Goal: Task Accomplishment & Management: Use online tool/utility

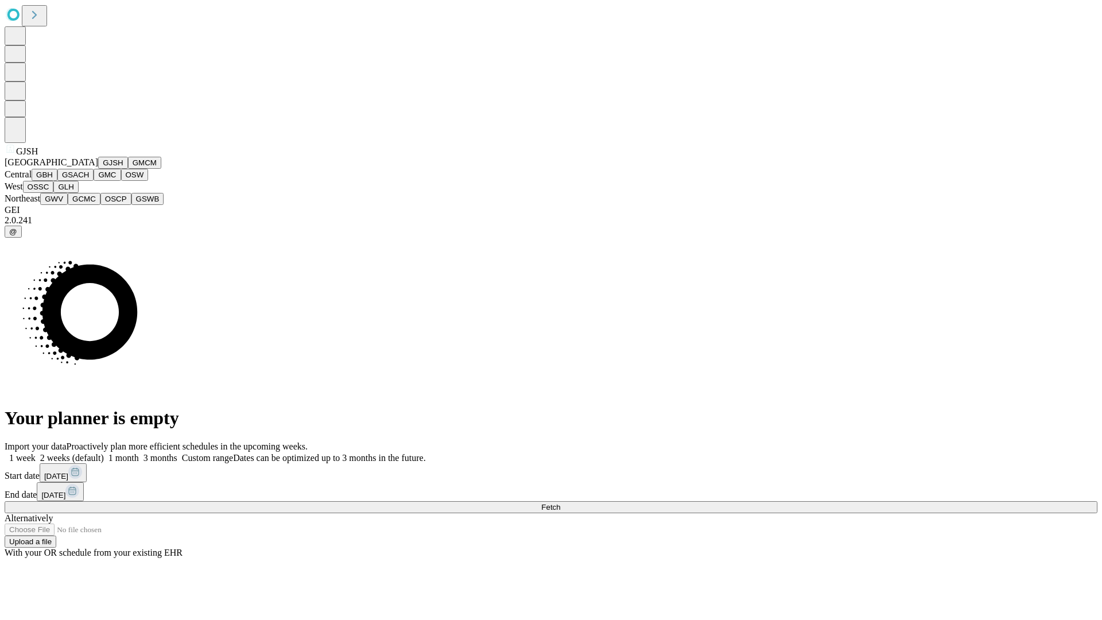
click at [98, 169] on button "GJSH" at bounding box center [113, 163] width 30 height 12
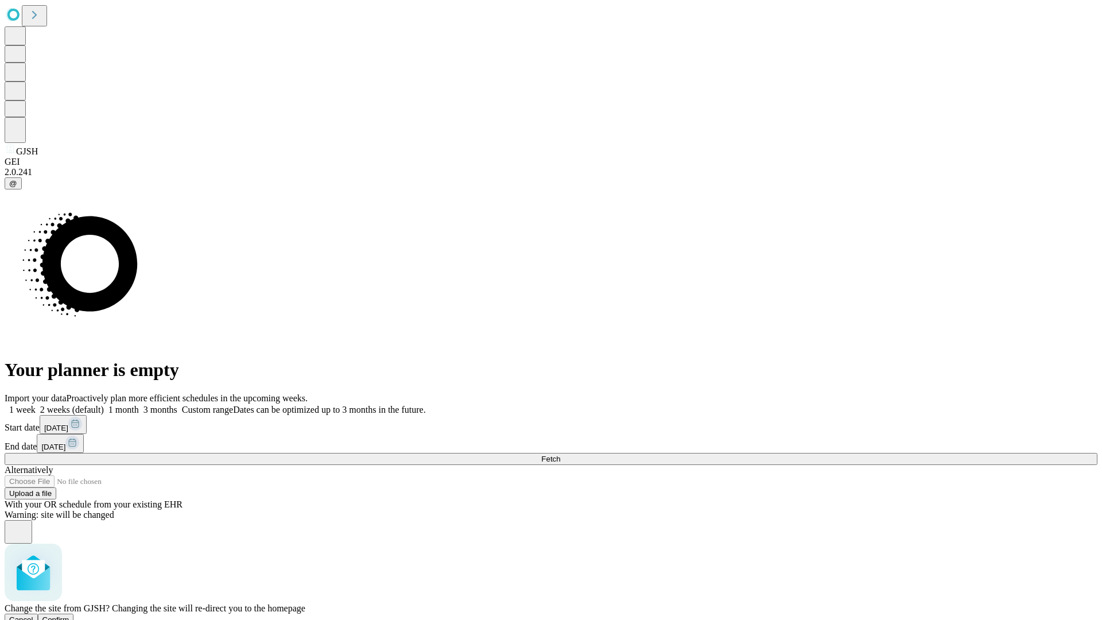
click at [69, 615] on span "Confirm" at bounding box center [55, 619] width 27 height 9
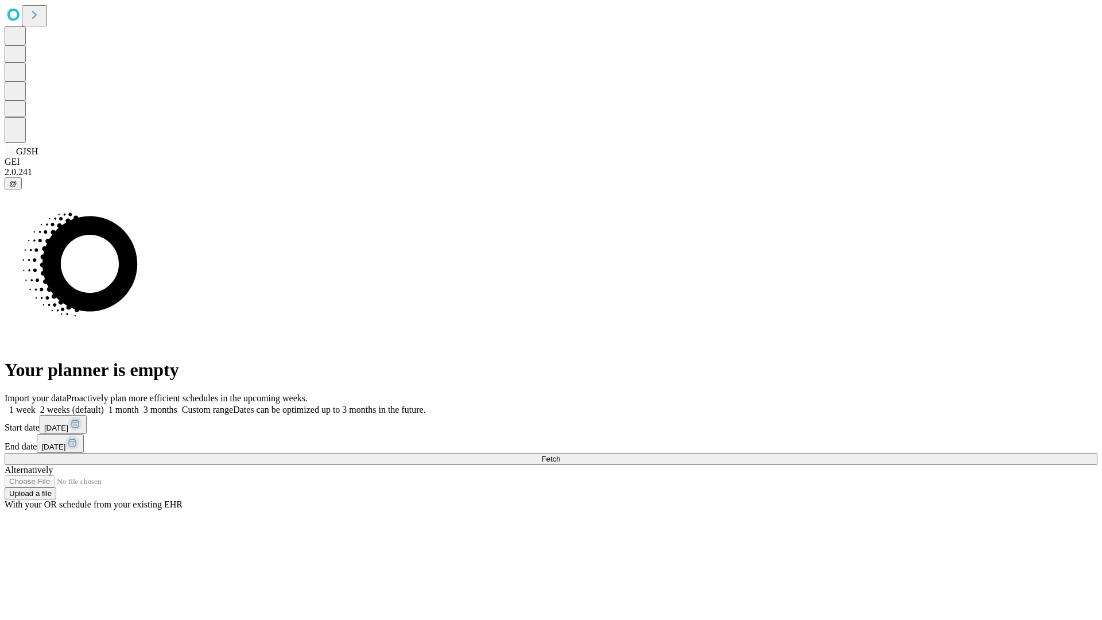
click at [139, 405] on label "1 month" at bounding box center [121, 410] width 35 height 10
click at [560, 455] on span "Fetch" at bounding box center [550, 459] width 19 height 9
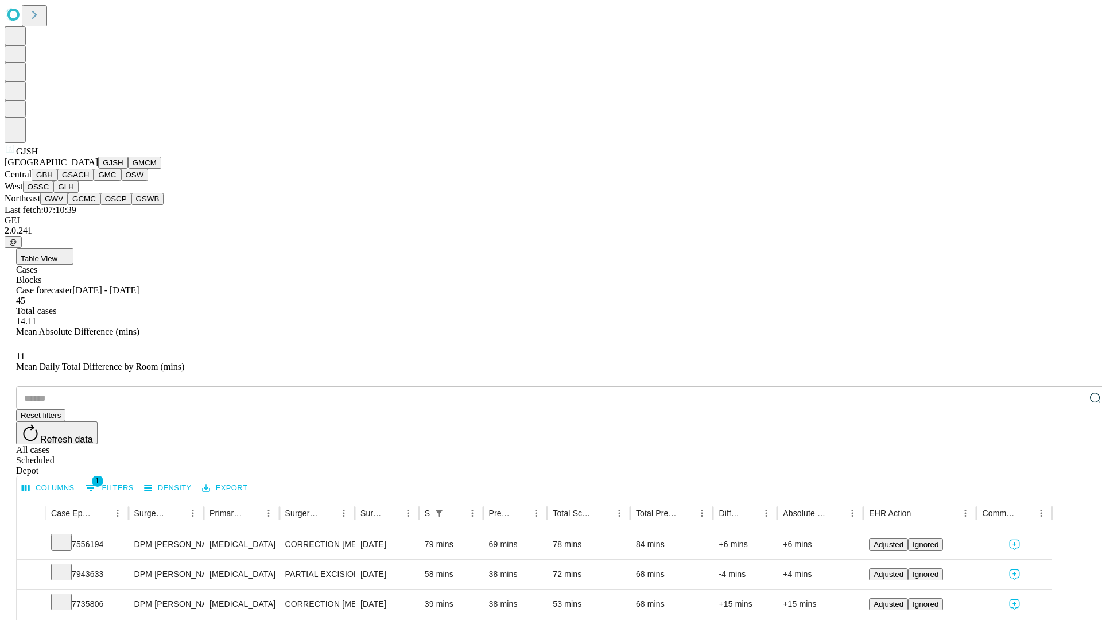
click at [128, 169] on button "GMCM" at bounding box center [144, 163] width 33 height 12
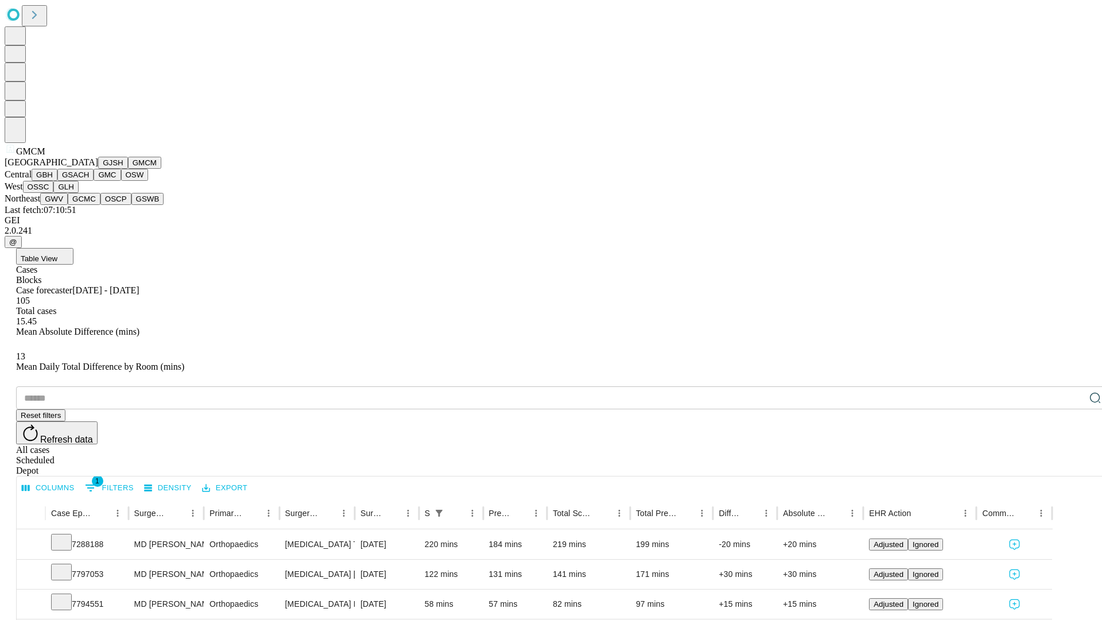
click at [57, 181] on button "GBH" at bounding box center [45, 175] width 26 height 12
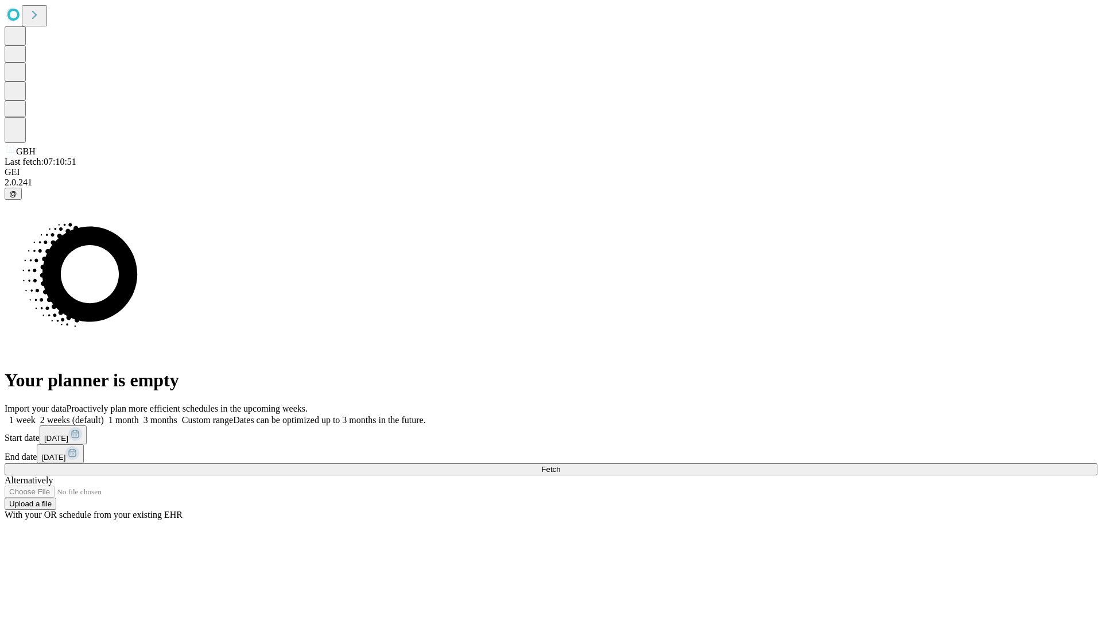
click at [139, 415] on label "1 month" at bounding box center [121, 420] width 35 height 10
click at [560, 465] on span "Fetch" at bounding box center [550, 469] width 19 height 9
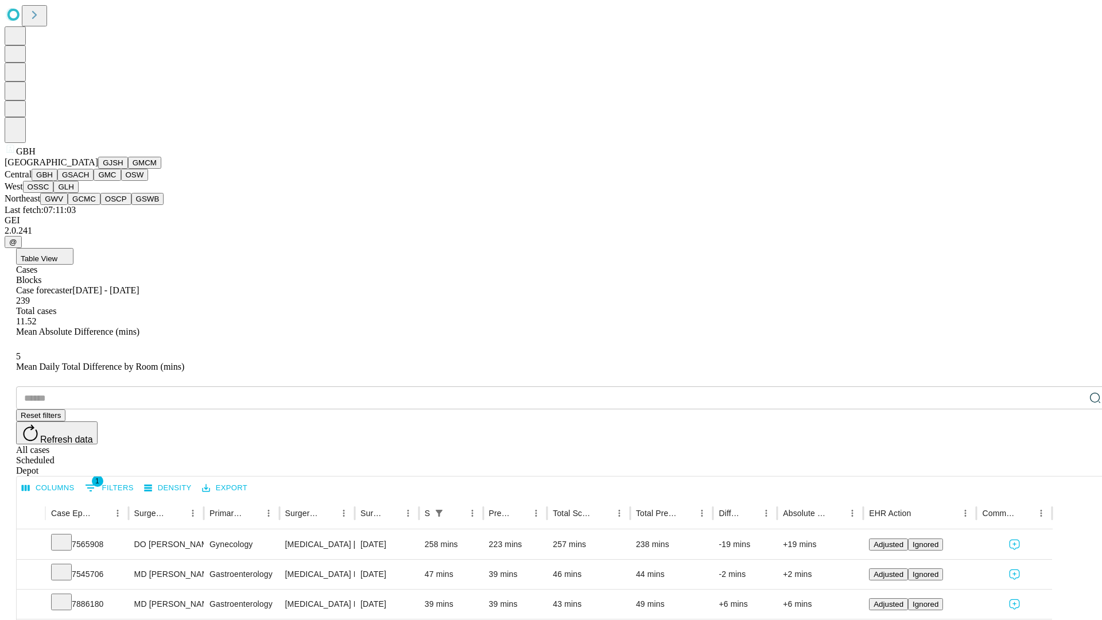
click at [89, 181] on button "GSACH" at bounding box center [75, 175] width 36 height 12
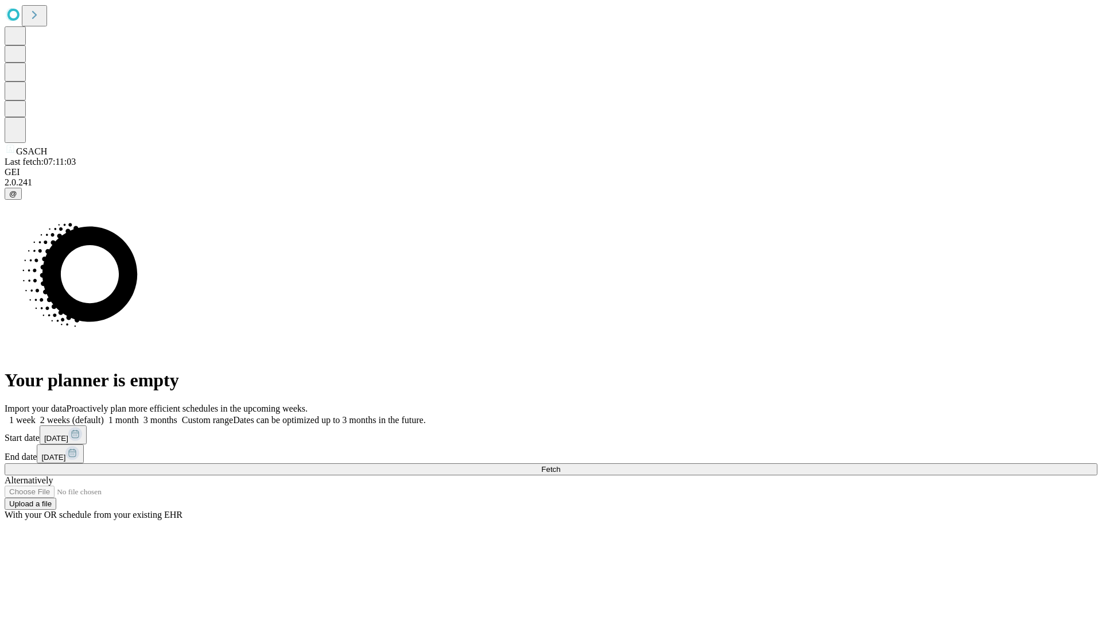
click at [139, 415] on label "1 month" at bounding box center [121, 420] width 35 height 10
click at [560, 465] on span "Fetch" at bounding box center [550, 469] width 19 height 9
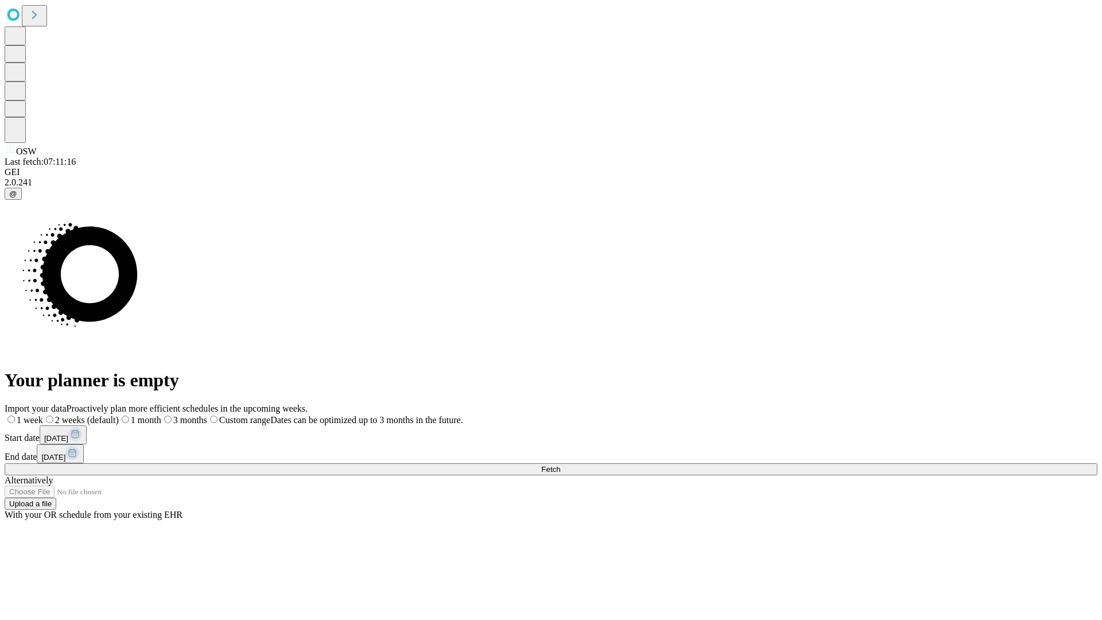
click at [161, 415] on label "1 month" at bounding box center [140, 420] width 42 height 10
click at [560, 465] on span "Fetch" at bounding box center [550, 469] width 19 height 9
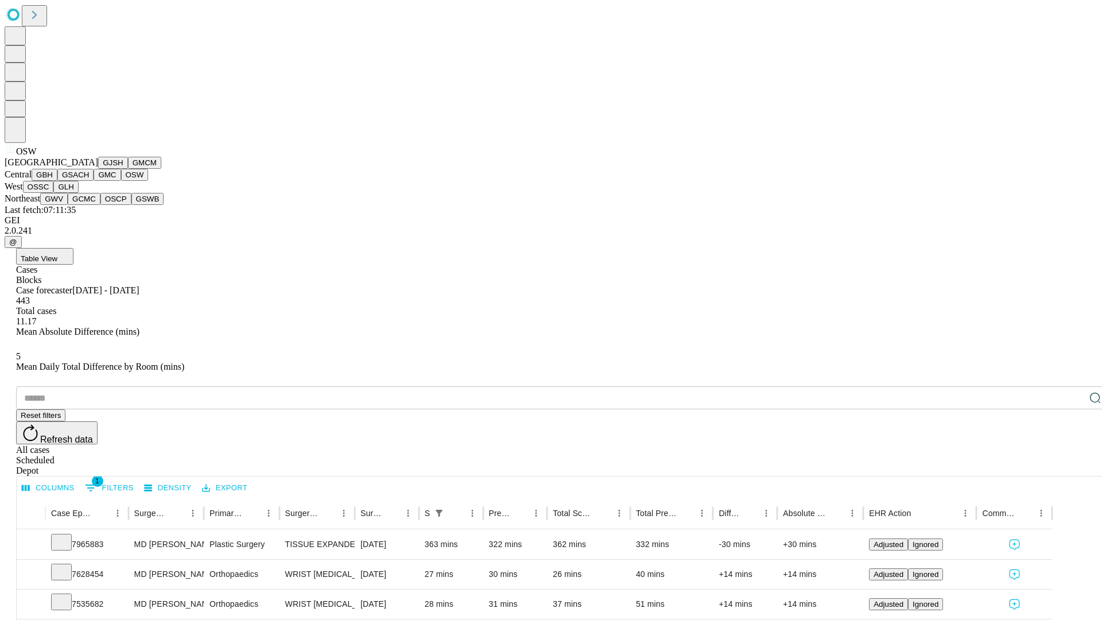
click at [54, 193] on button "OSSC" at bounding box center [38, 187] width 31 height 12
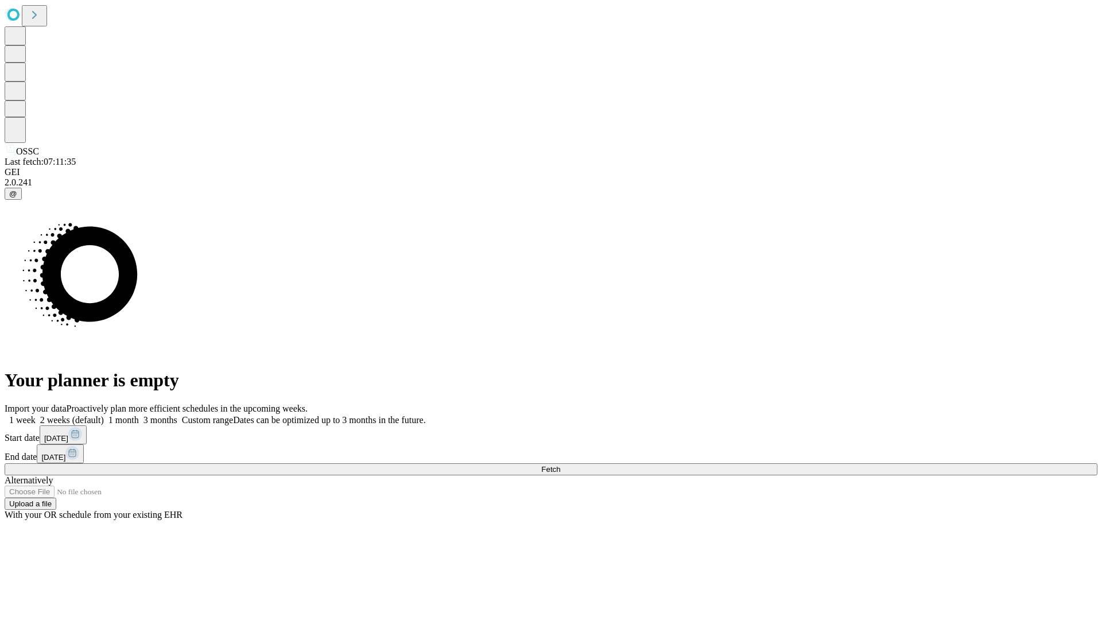
click at [139, 415] on label "1 month" at bounding box center [121, 420] width 35 height 10
click at [560, 465] on span "Fetch" at bounding box center [550, 469] width 19 height 9
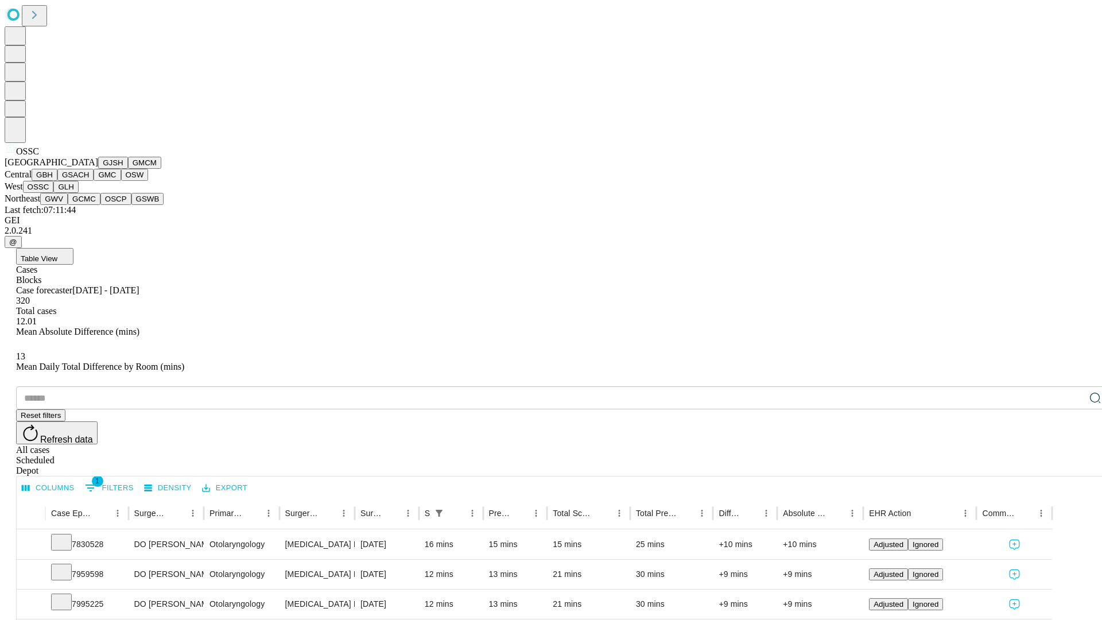
click at [78, 193] on button "GLH" at bounding box center [65, 187] width 25 height 12
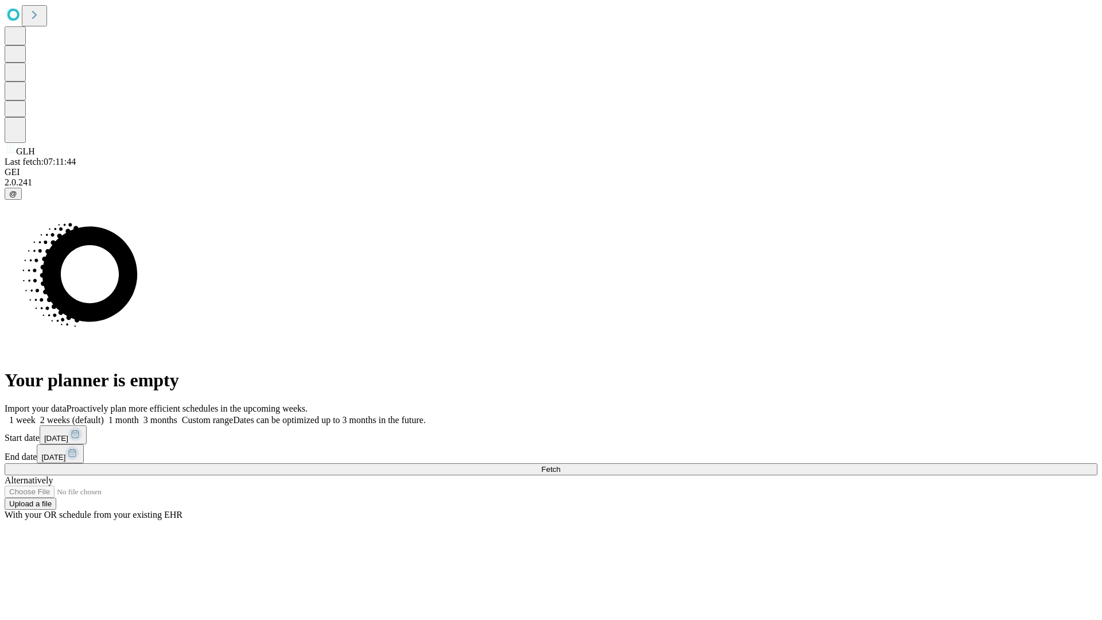
click at [560, 465] on span "Fetch" at bounding box center [550, 469] width 19 height 9
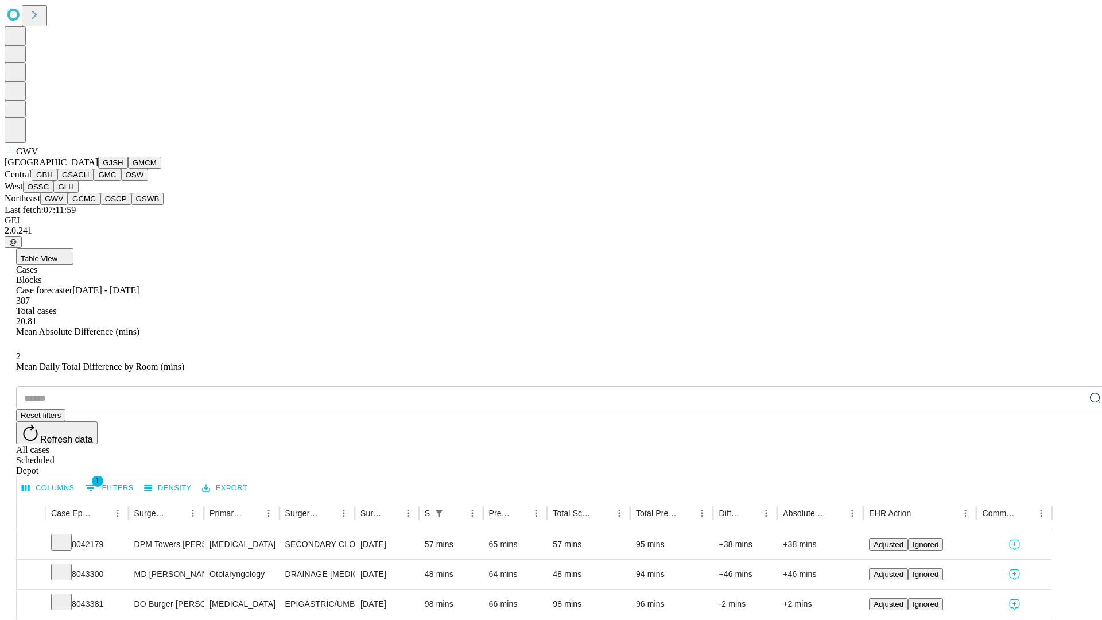
click at [89, 205] on button "GCMC" at bounding box center [84, 199] width 33 height 12
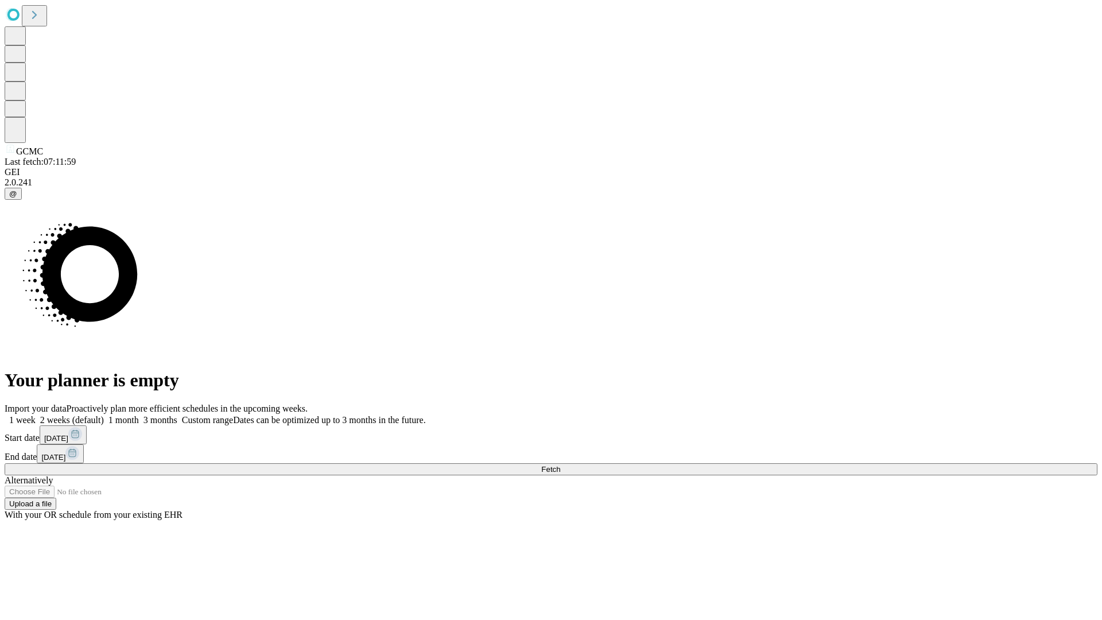
click at [139, 415] on label "1 month" at bounding box center [121, 420] width 35 height 10
click at [560, 465] on span "Fetch" at bounding box center [550, 469] width 19 height 9
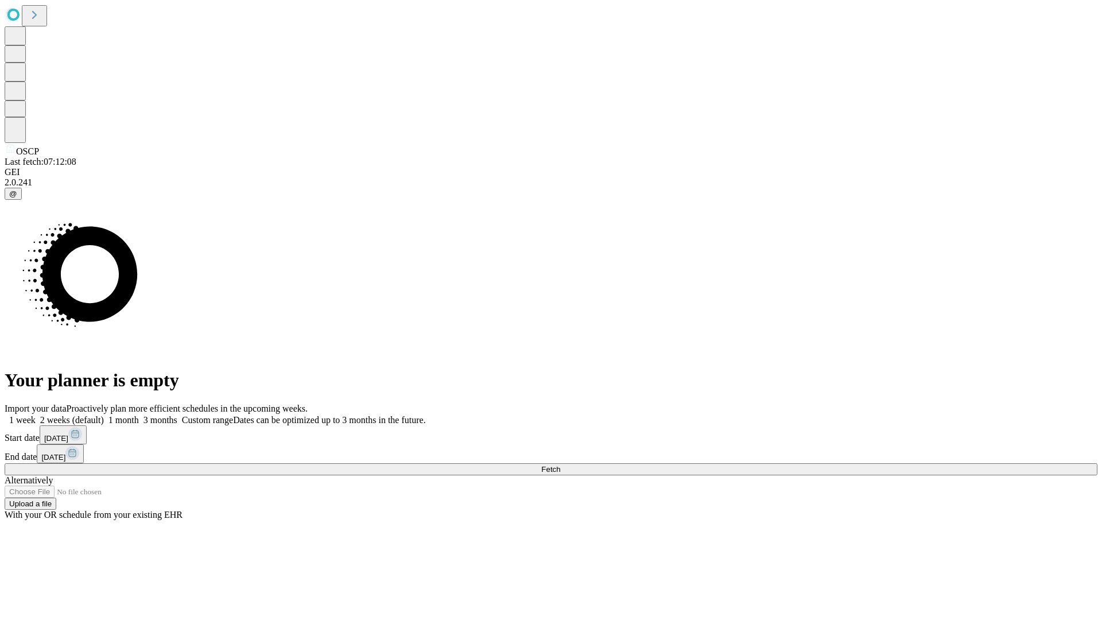
click at [139, 415] on label "1 month" at bounding box center [121, 420] width 35 height 10
click at [560, 465] on span "Fetch" at bounding box center [550, 469] width 19 height 9
